Goal: Find specific page/section: Find specific page/section

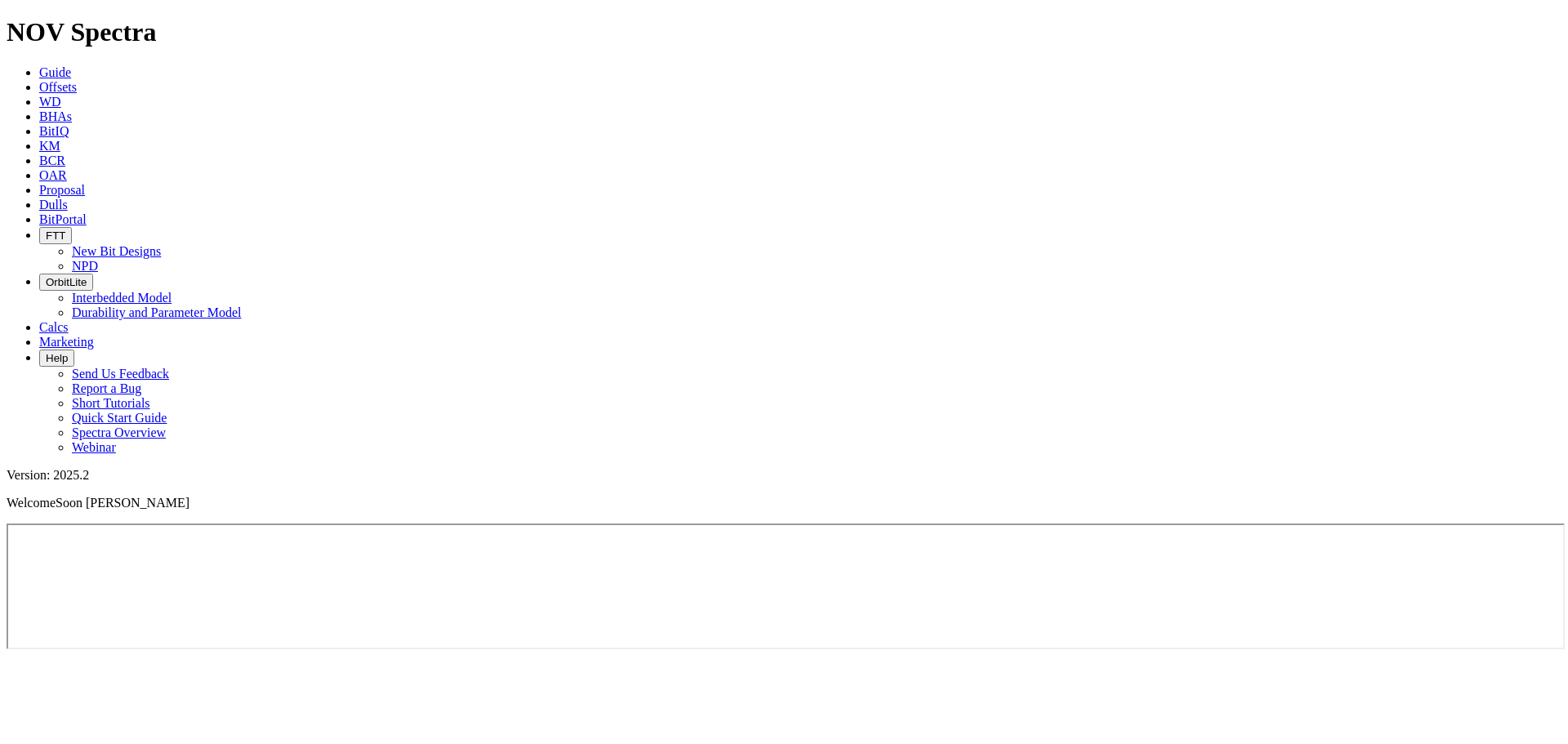
click at [71, 65] on span "Guide" at bounding box center [55, 72] width 32 height 14
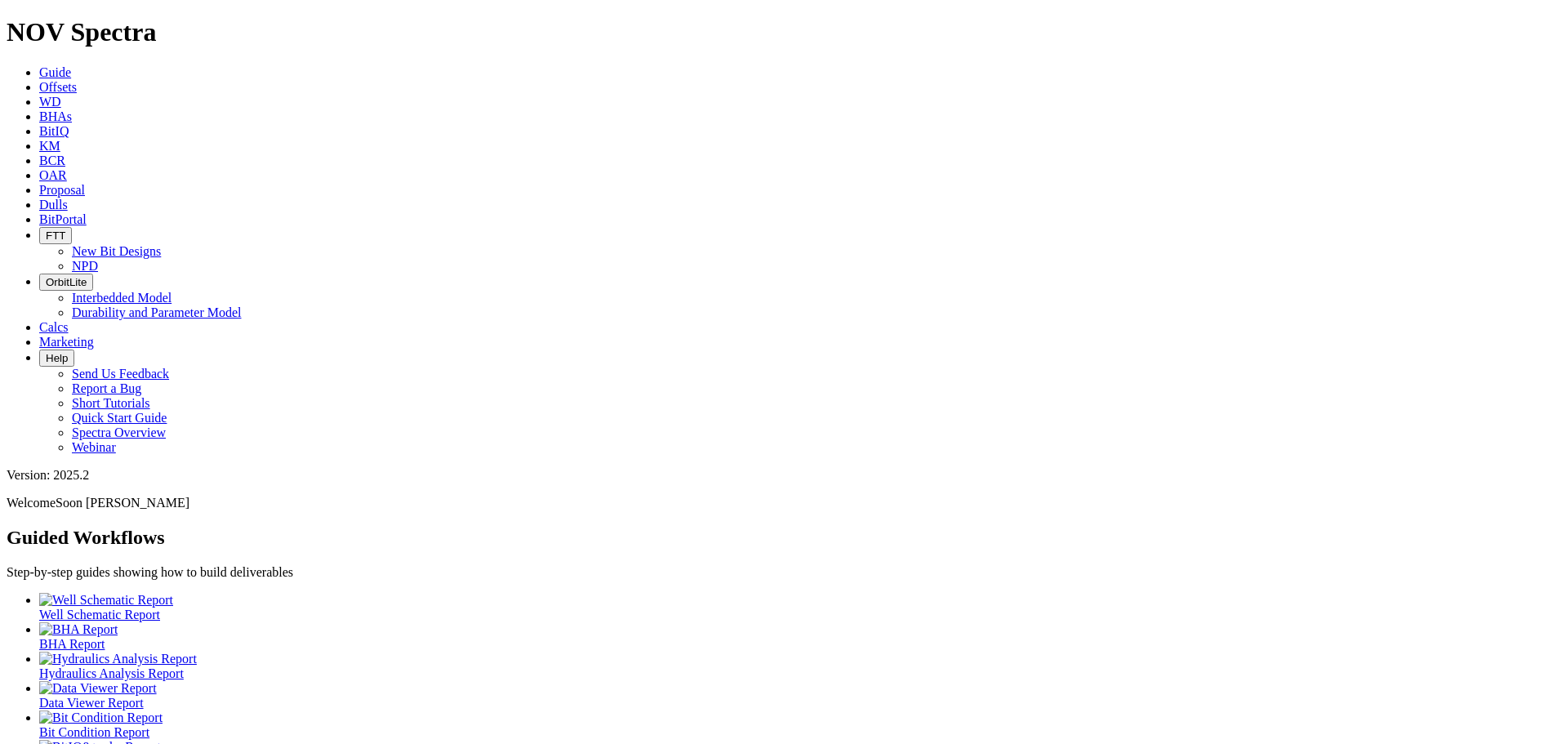
click at [87, 276] on span "OrbitLite" at bounding box center [66, 282] width 41 height 13
drag, startPoint x: 757, startPoint y: 73, endPoint x: 775, endPoint y: 62, distance: 21.1
click at [757, 527] on h2 "Guided Workflows" at bounding box center [784, 538] width 1555 height 22
click at [87, 212] on span "BitPortal" at bounding box center [62, 219] width 47 height 14
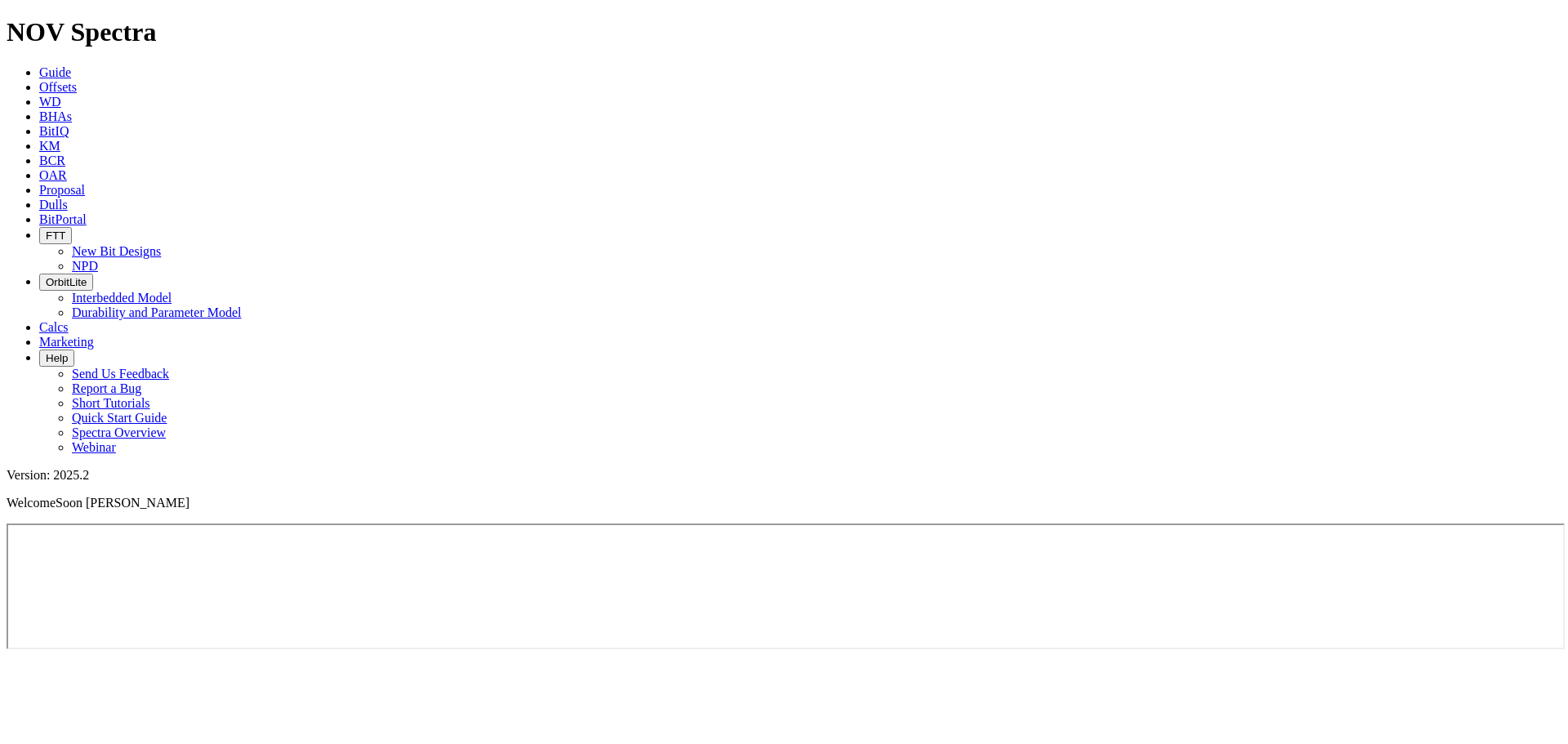
click at [65, 230] on span "FTT" at bounding box center [55, 236] width 19 height 13
click at [98, 259] on link "NPD" at bounding box center [84, 266] width 26 height 14
click at [46, 230] on icon "button" at bounding box center [46, 236] width 0 height 13
click at [161, 244] on link "New Bit Designs" at bounding box center [116, 251] width 89 height 14
click at [39, 212] on icon at bounding box center [39, 219] width 0 height 14
